Goal: Check status: Check status

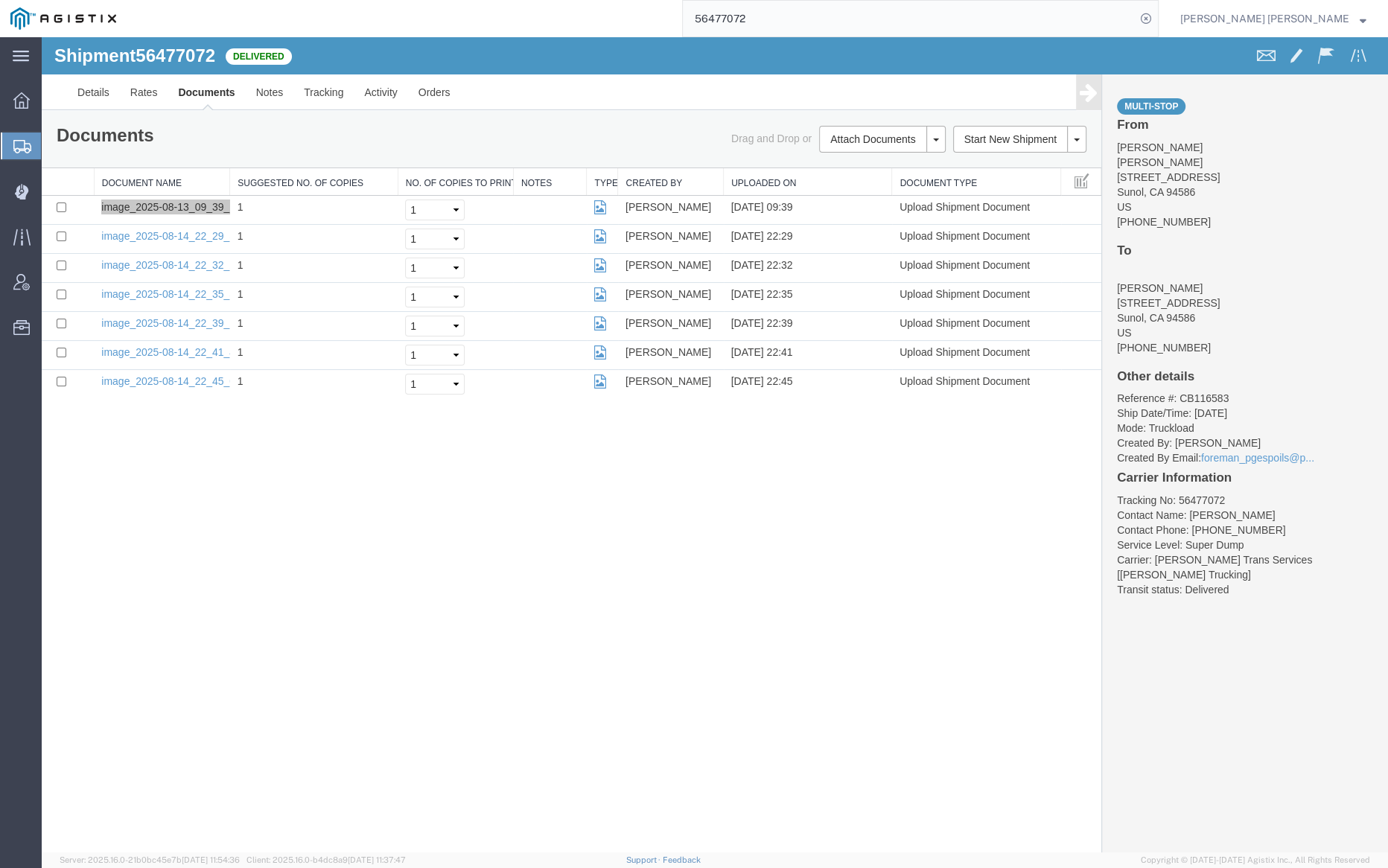
click at [799, 17] on input "56477072" at bounding box center [909, 18] width 452 height 36
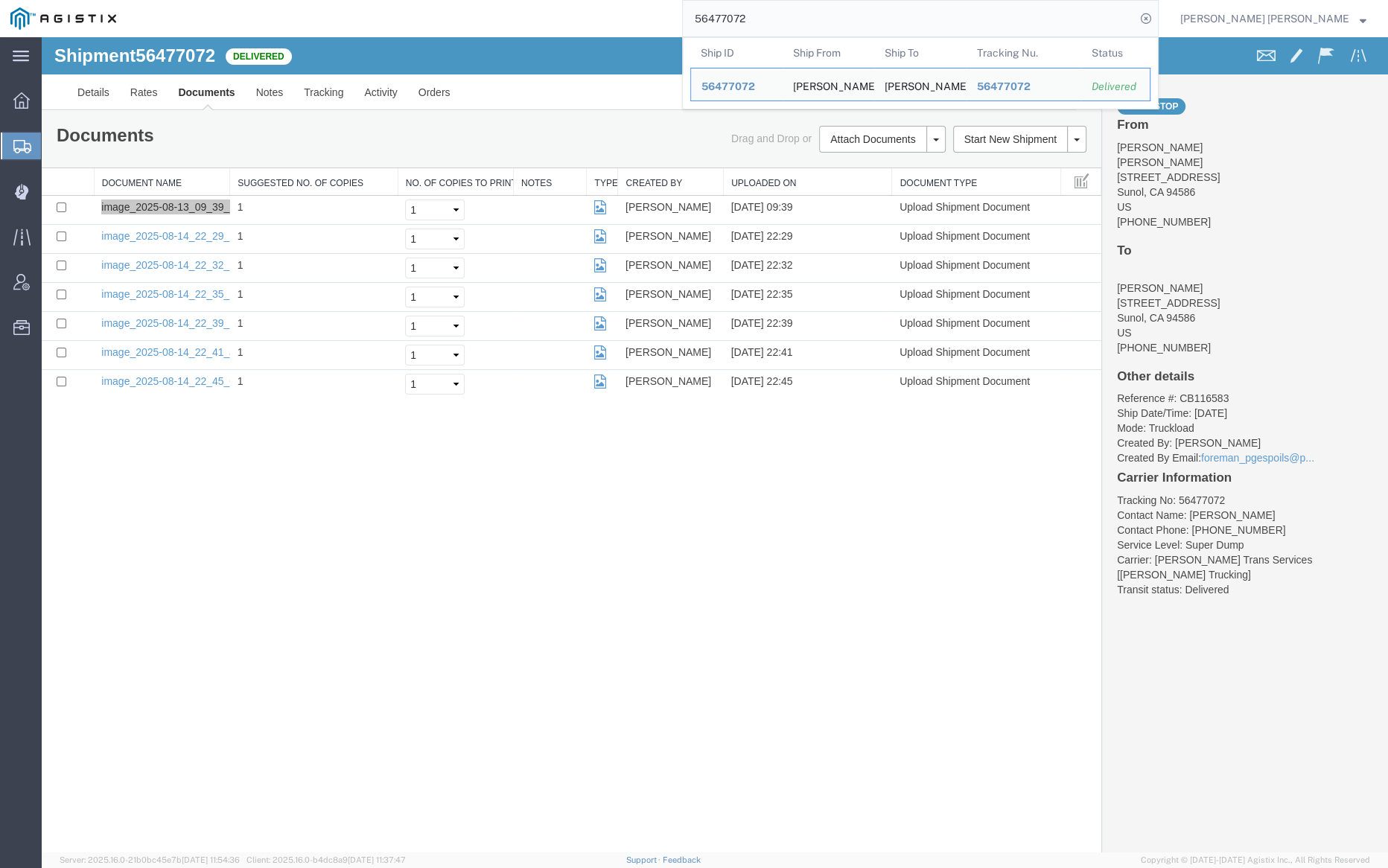
click at [799, 17] on input "56477072" at bounding box center [909, 18] width 452 height 36
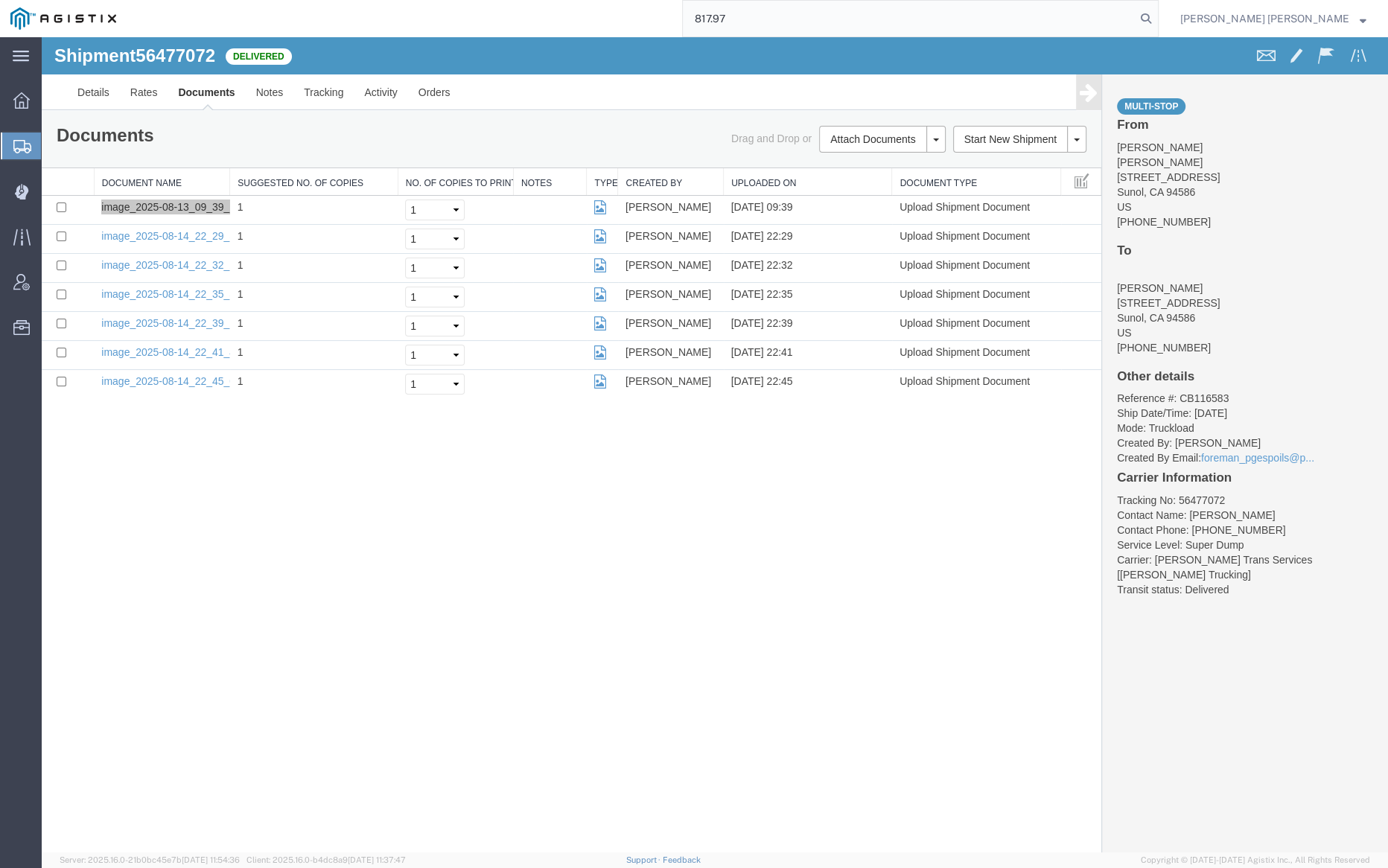
click at [790, 20] on input "817.97" at bounding box center [909, 18] width 452 height 36
paste input "56333641"
click at [1156, 21] on icon at bounding box center [1146, 18] width 21 height 21
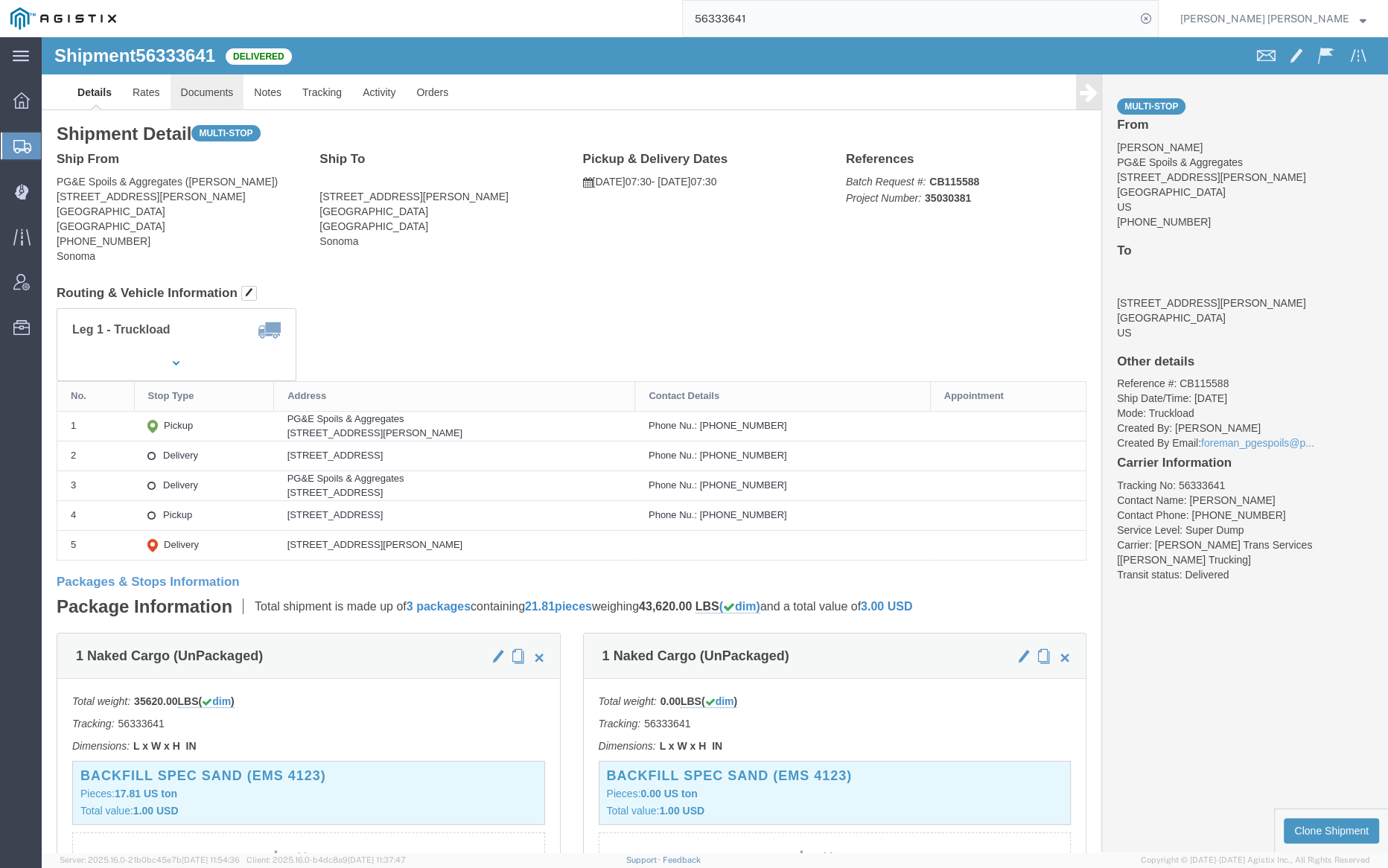
click link "Documents"
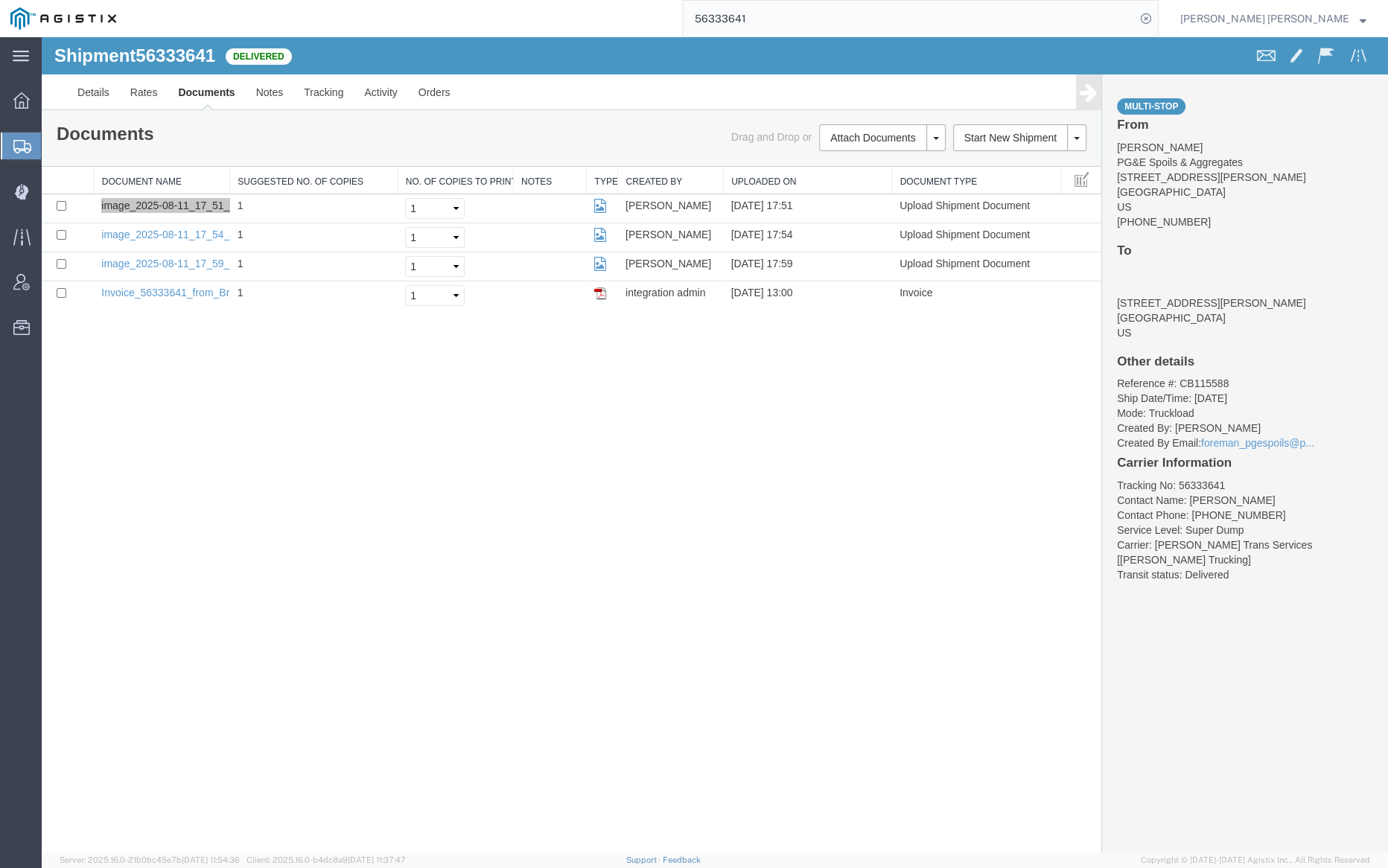
click at [822, 16] on input "56333641" at bounding box center [909, 18] width 452 height 36
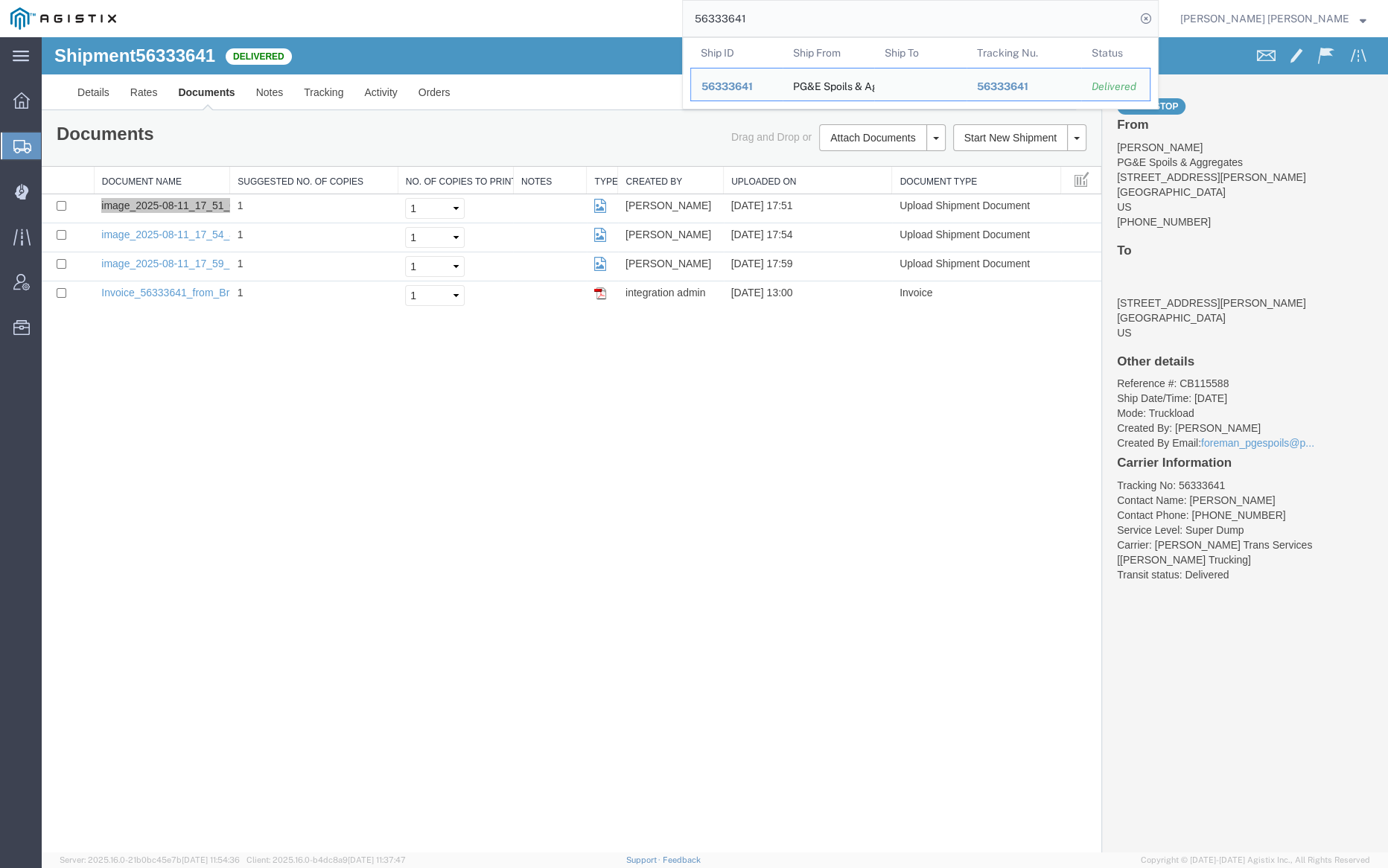
click at [822, 16] on input "56333641" at bounding box center [909, 18] width 452 height 36
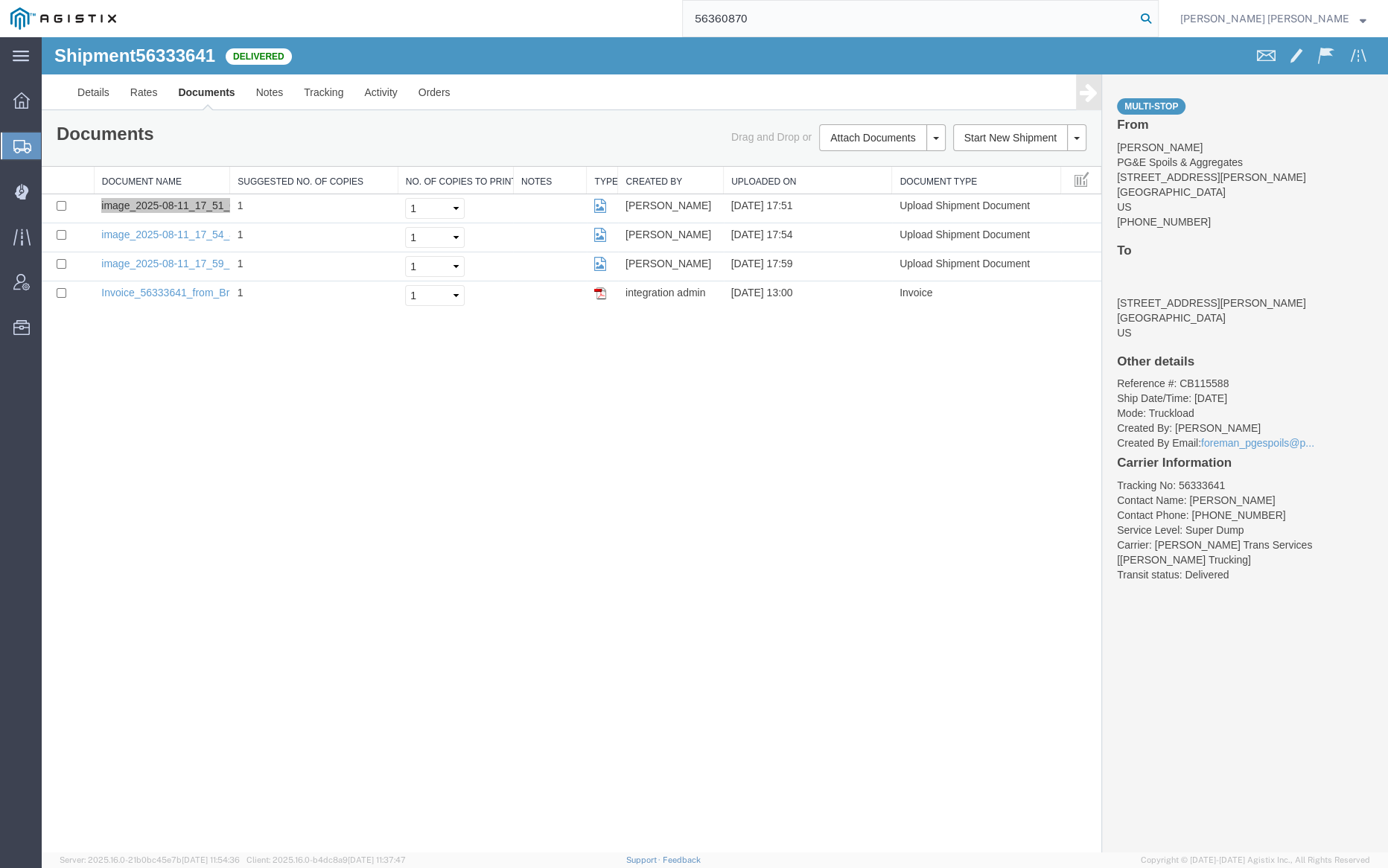
type input "56360870"
drag, startPoint x: 1233, startPoint y: 14, endPoint x: 1143, endPoint y: 3, distance: 90.7
click at [1156, 14] on icon at bounding box center [1146, 18] width 21 height 21
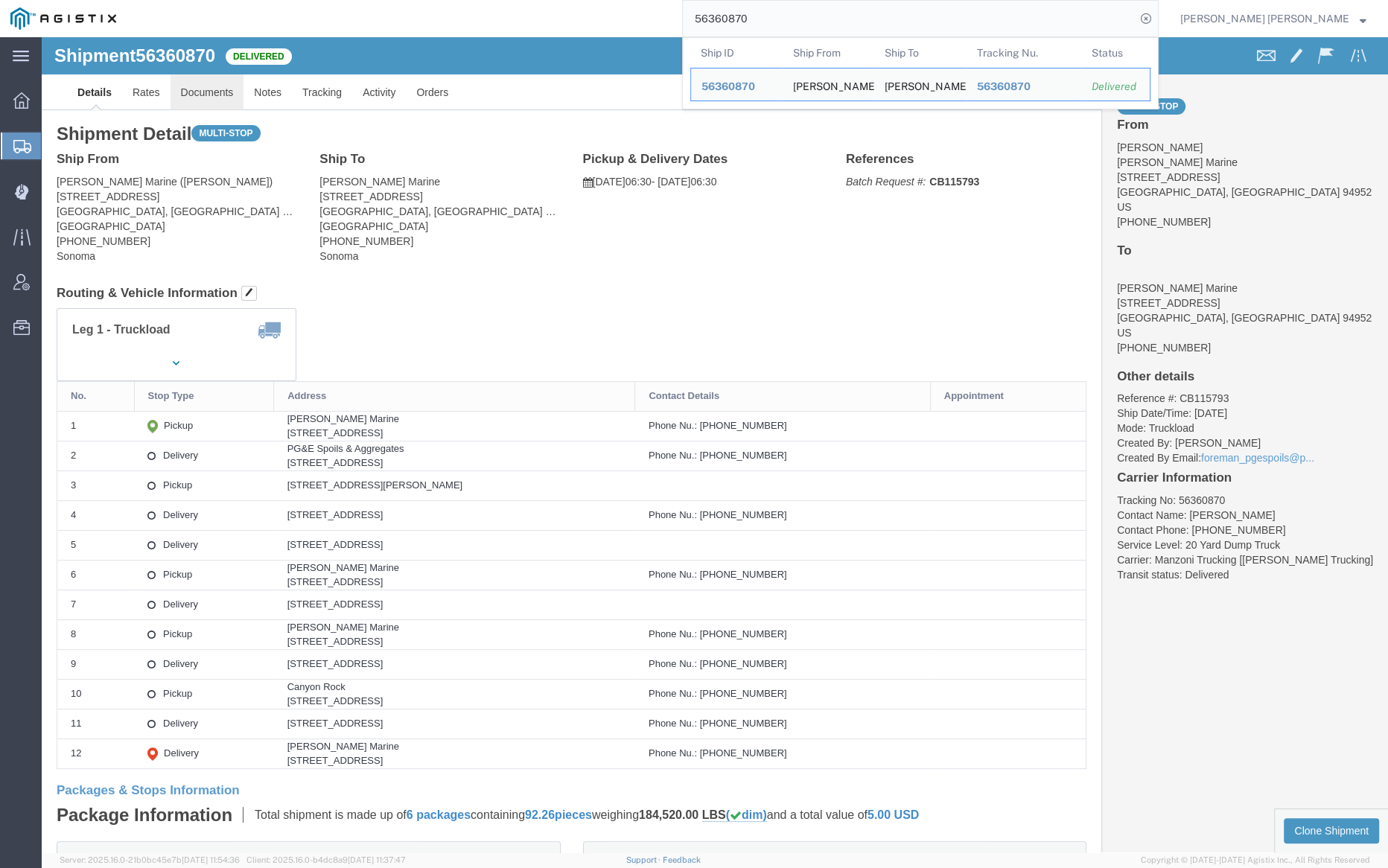
click link "Documents"
